Goal: Transaction & Acquisition: Purchase product/service

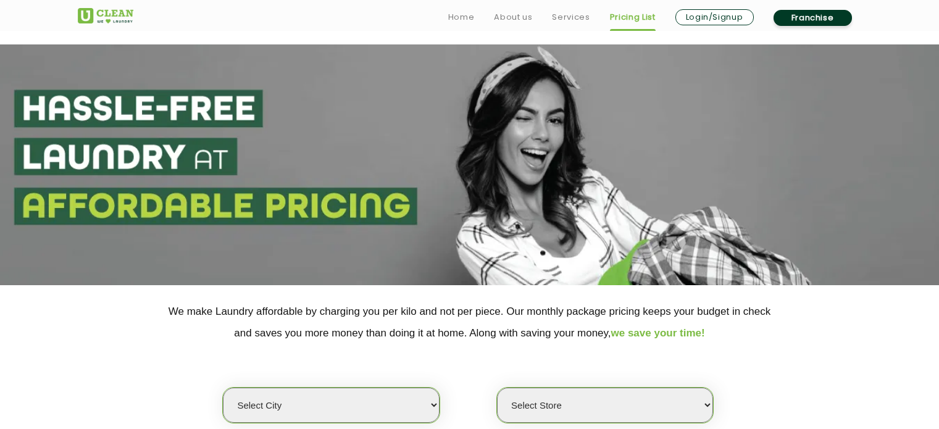
scroll to position [185, 0]
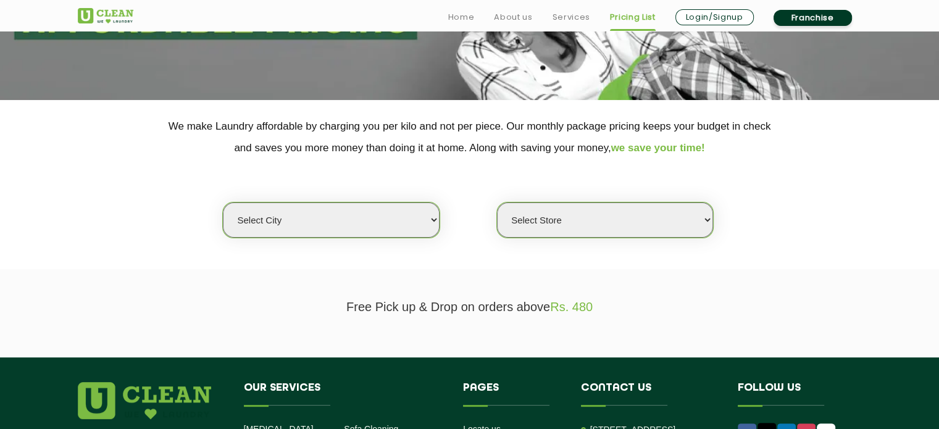
select select "23"
click at [223, 203] on select "Select city [GEOGRAPHIC_DATA] [GEOGRAPHIC_DATA] [GEOGRAPHIC_DATA] [GEOGRAPHIC_D…" at bounding box center [331, 220] width 216 height 35
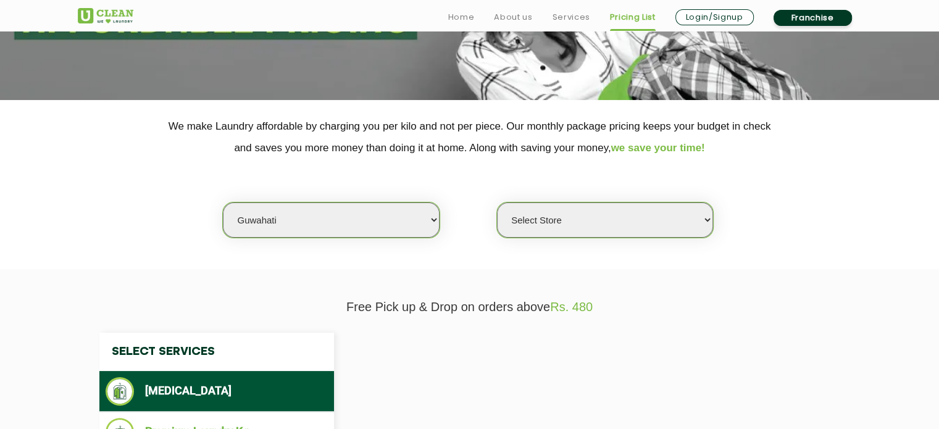
click at [546, 222] on select "Select Store" at bounding box center [605, 220] width 216 height 35
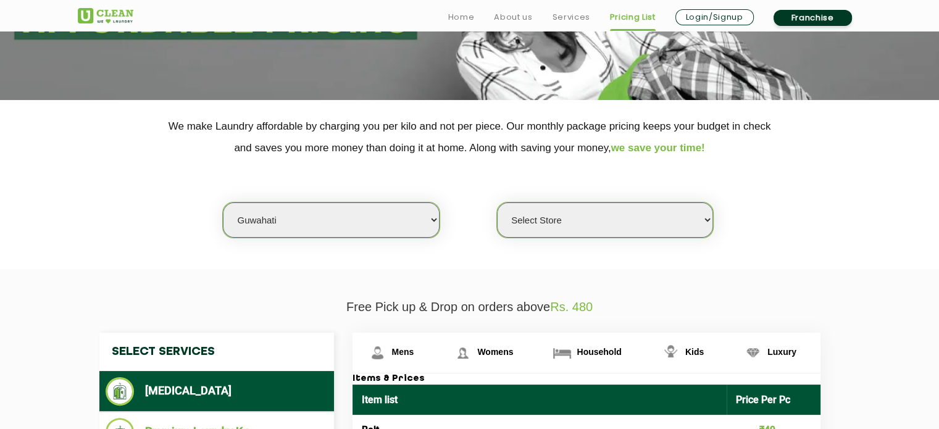
select select "50"
click at [497, 203] on select "Select Store UClean [PERSON_NAME] UClean Ghoramara UClean Narengi UClean Ulubar…" at bounding box center [605, 220] width 216 height 35
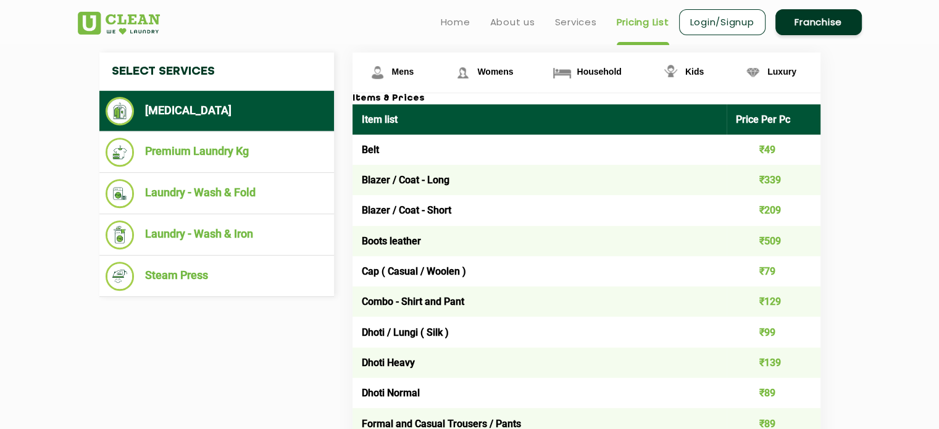
scroll to position [452, 0]
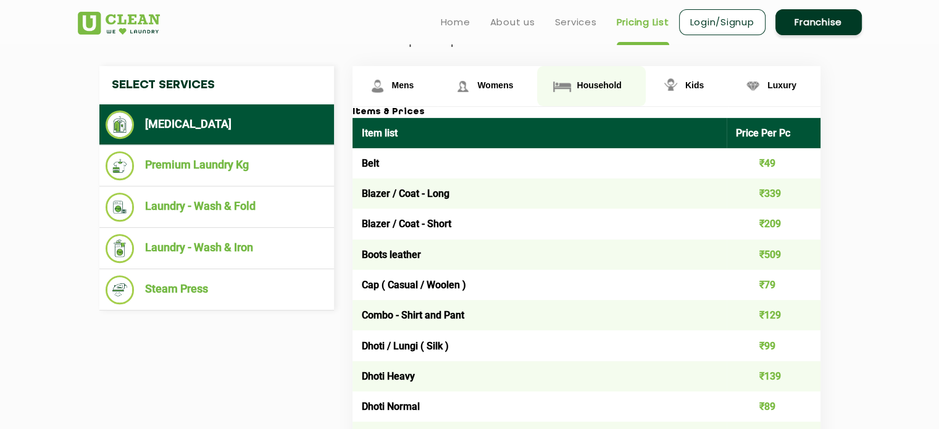
click at [438, 89] on link "Household" at bounding box center [396, 86] width 86 height 40
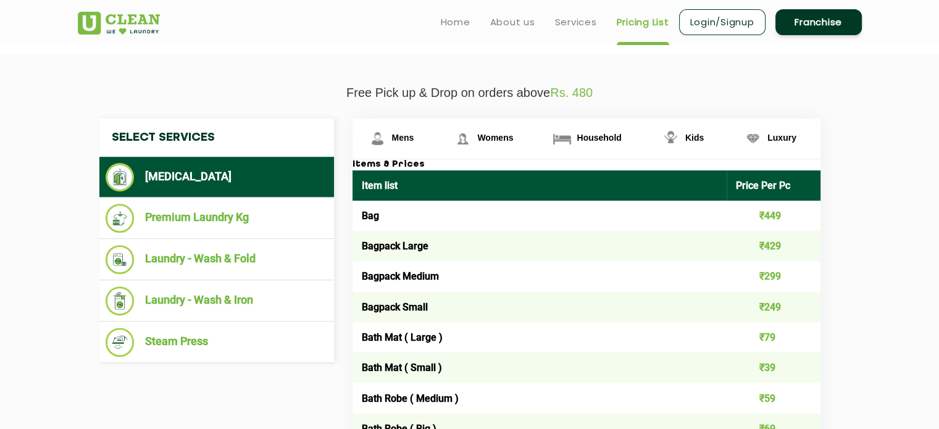
scroll to position [399, 0]
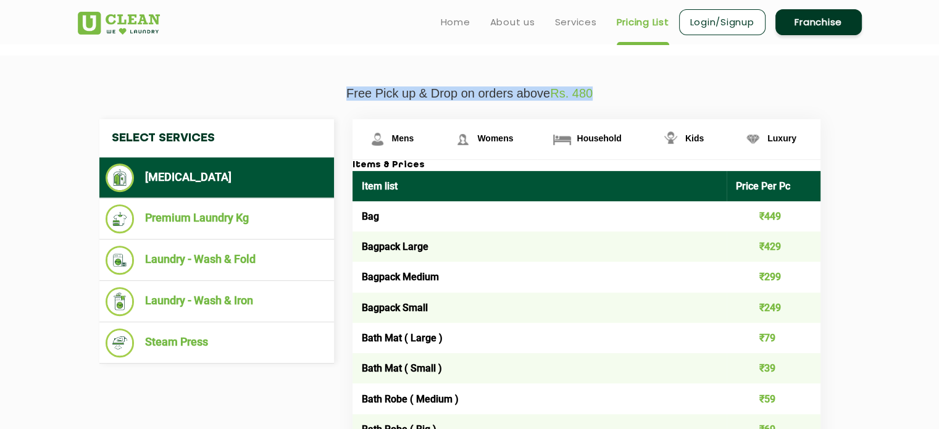
drag, startPoint x: 600, startPoint y: 88, endPoint x: 343, endPoint y: 83, distance: 256.9
drag, startPoint x: 343, startPoint y: 83, endPoint x: 453, endPoint y: 98, distance: 110.8
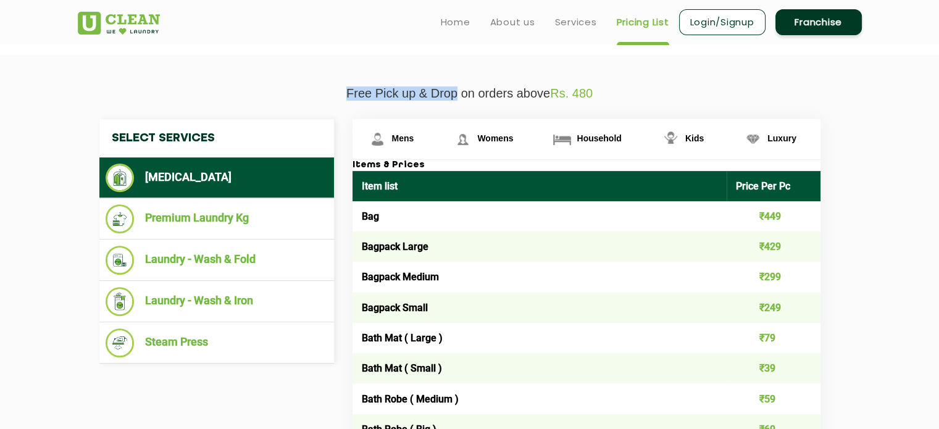
click at [453, 98] on p "Free Pick up & Drop on orders above Rs. 480" at bounding box center [470, 93] width 784 height 14
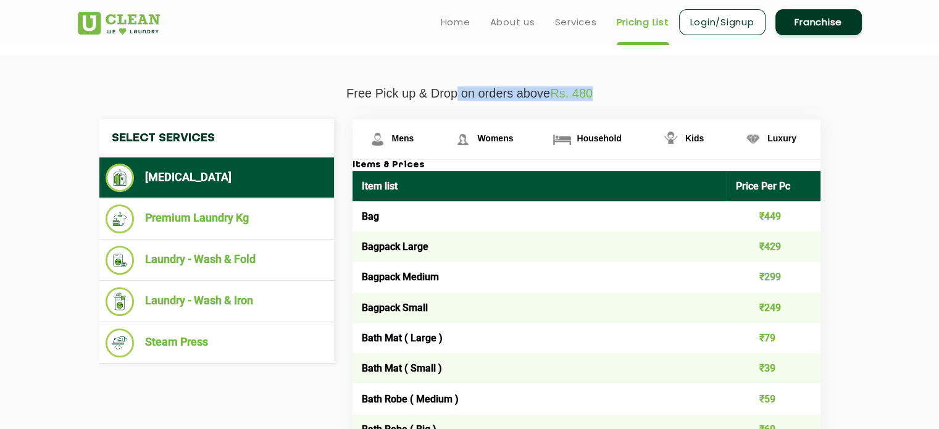
drag, startPoint x: 453, startPoint y: 98, endPoint x: 614, endPoint y: 73, distance: 162.4
